Goal: Navigation & Orientation: Understand site structure

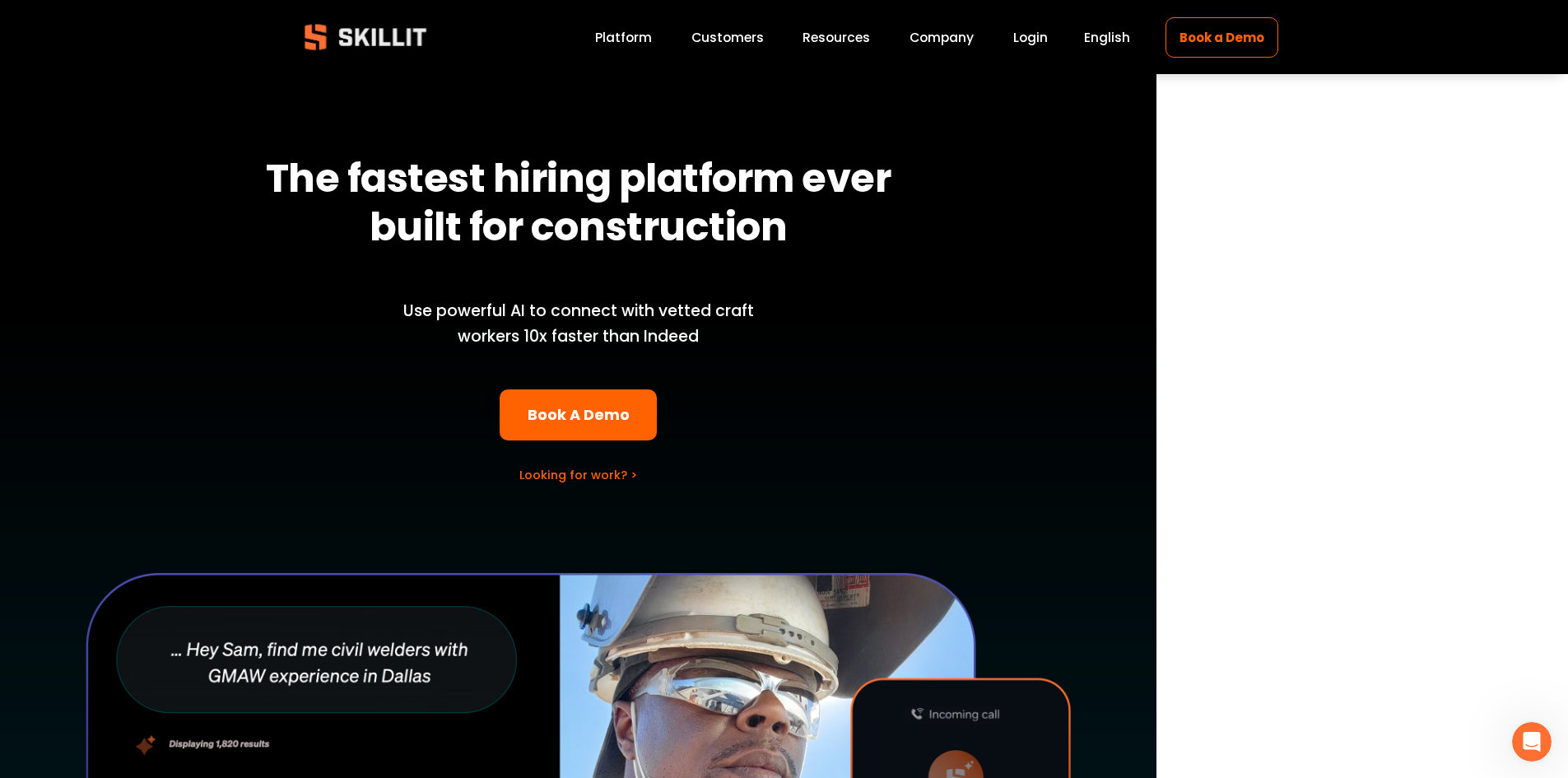
click at [649, 44] on link "Platform" at bounding box center [624, 37] width 57 height 22
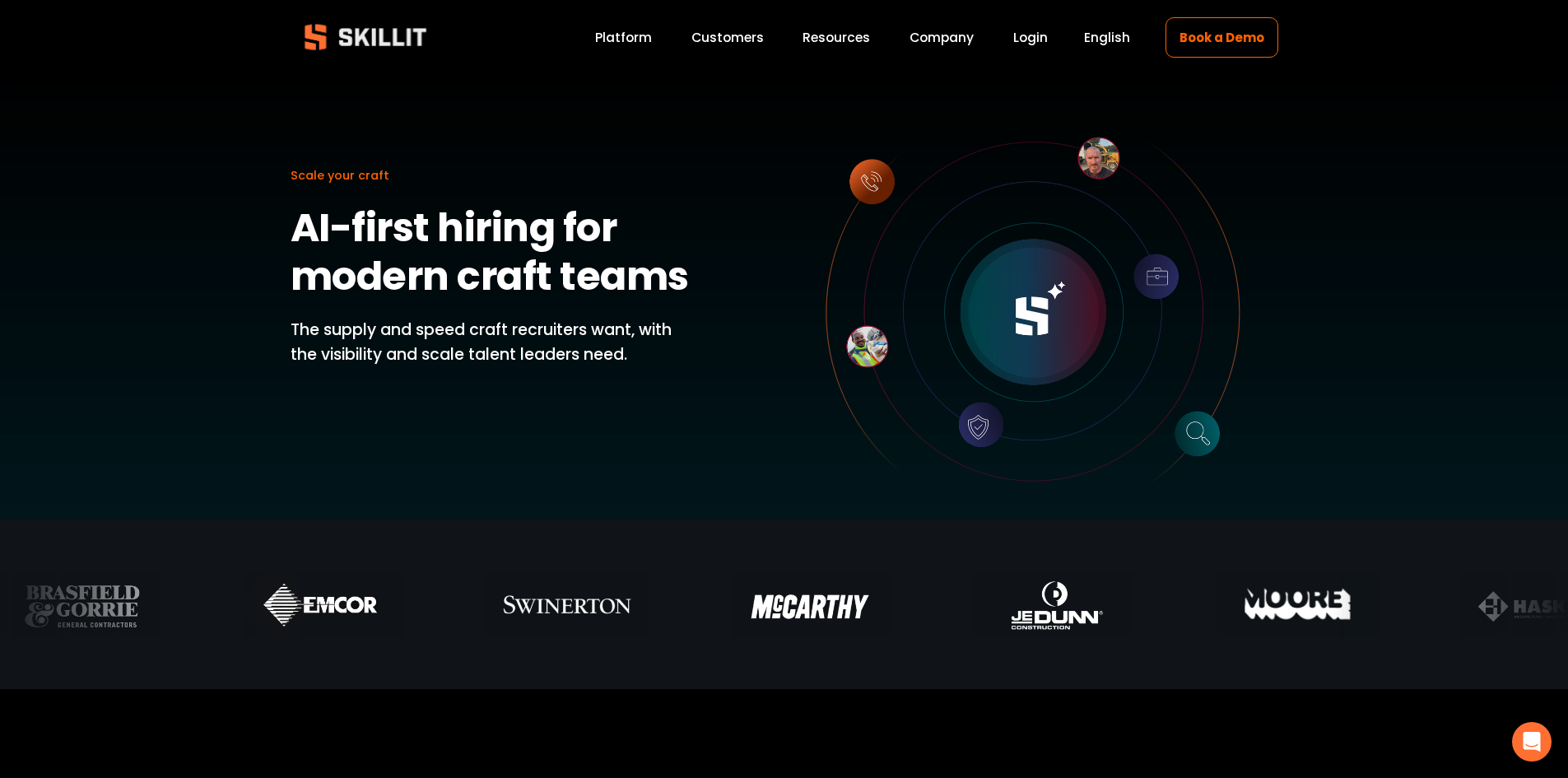
click at [944, 35] on link "Company" at bounding box center [942, 37] width 64 height 22
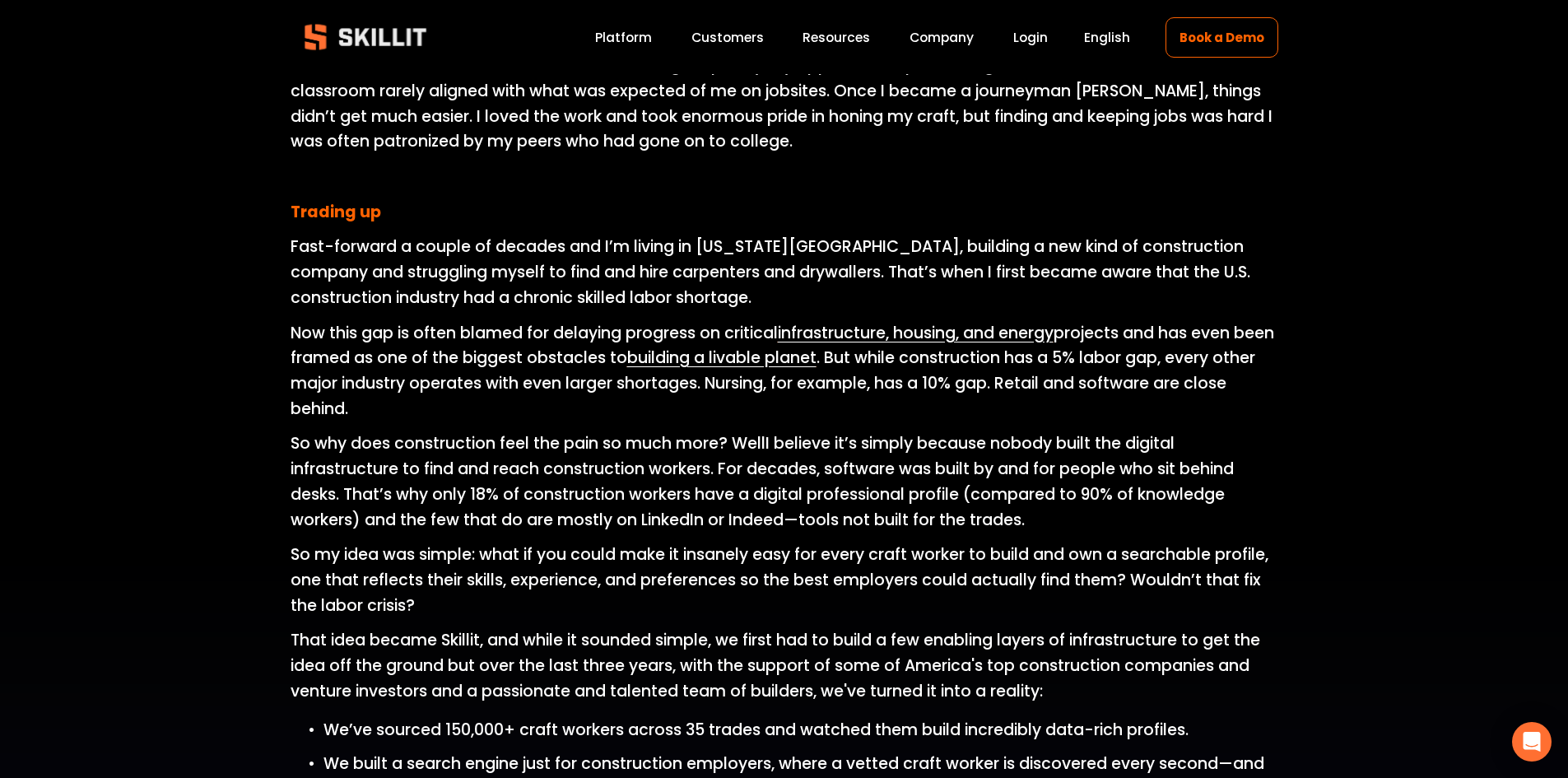
scroll to position [987, 0]
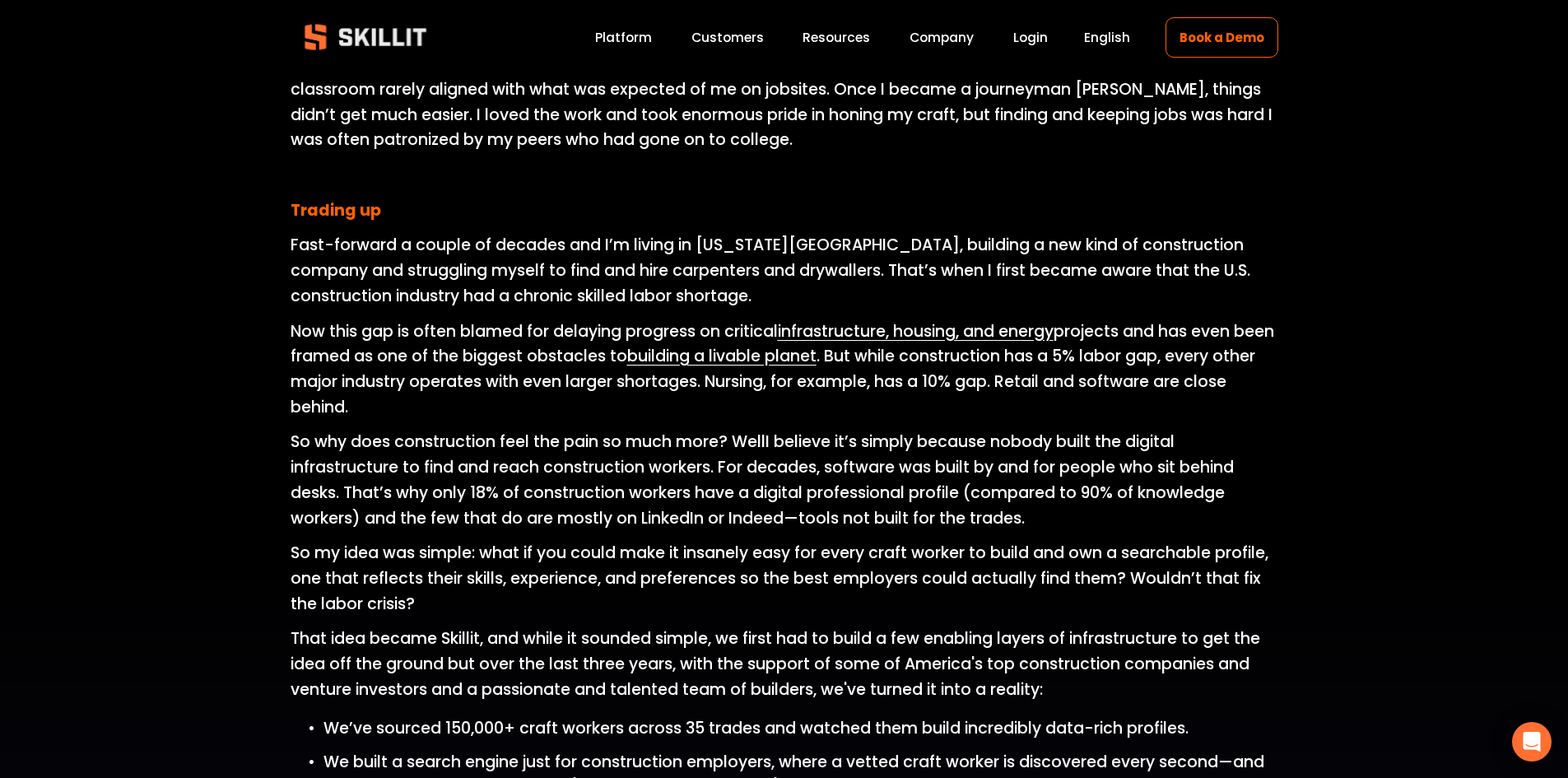
click at [601, 41] on link "Platform" at bounding box center [624, 37] width 57 height 22
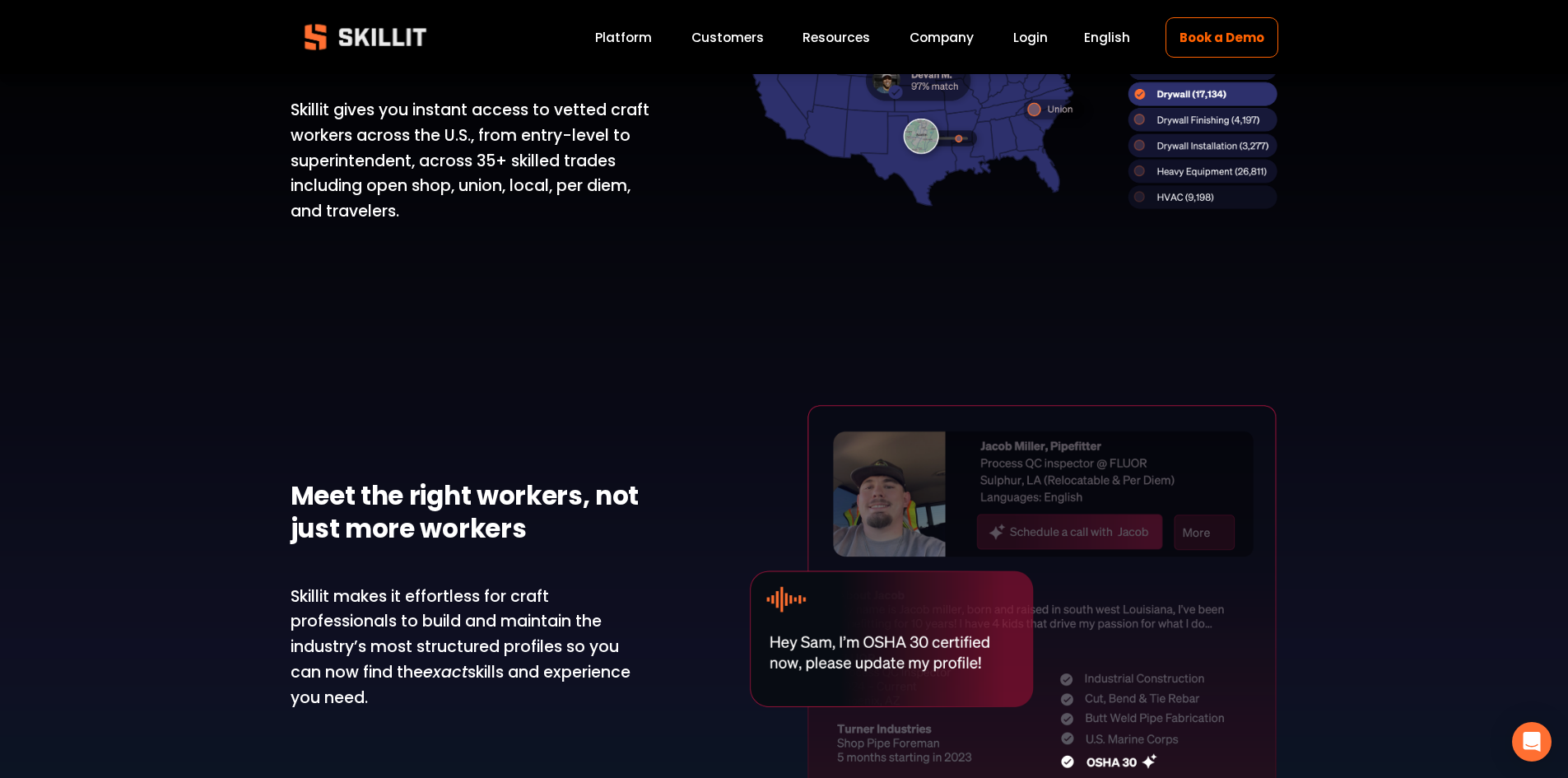
scroll to position [987, 0]
